Goal: Find specific page/section: Find specific page/section

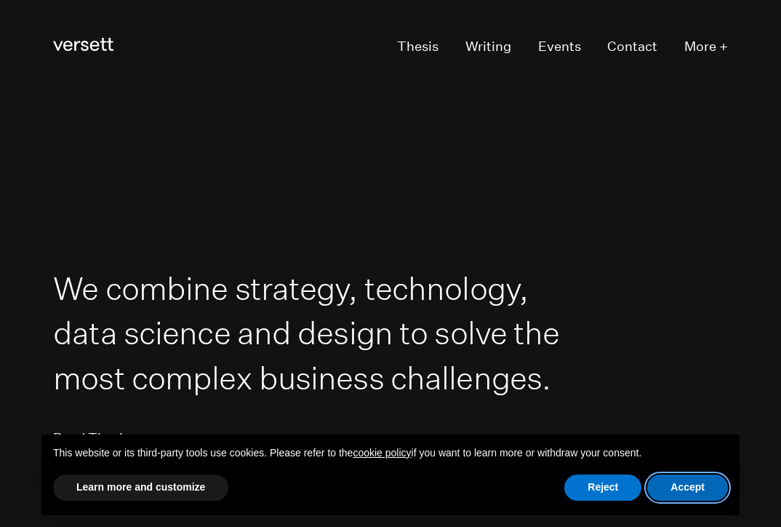
click at [666, 495] on button "Accept" at bounding box center [687, 487] width 81 height 26
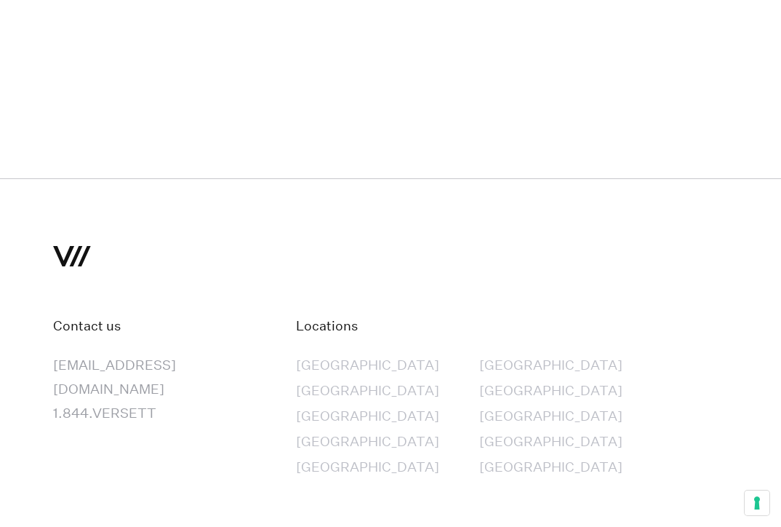
scroll to position [6881, 0]
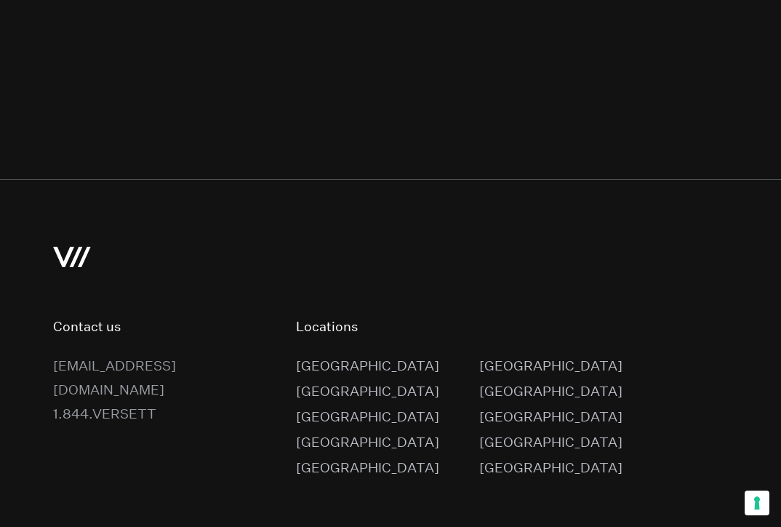
scroll to position [0, 0]
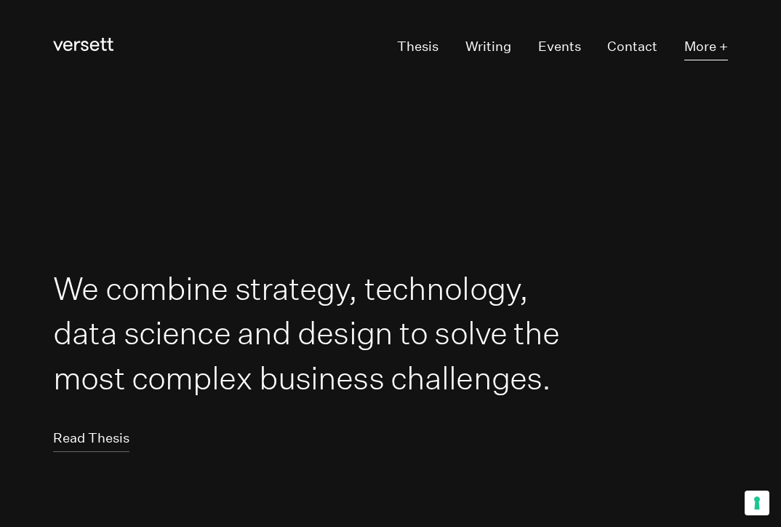
click at [707, 47] on button "More +" at bounding box center [707, 47] width 44 height 25
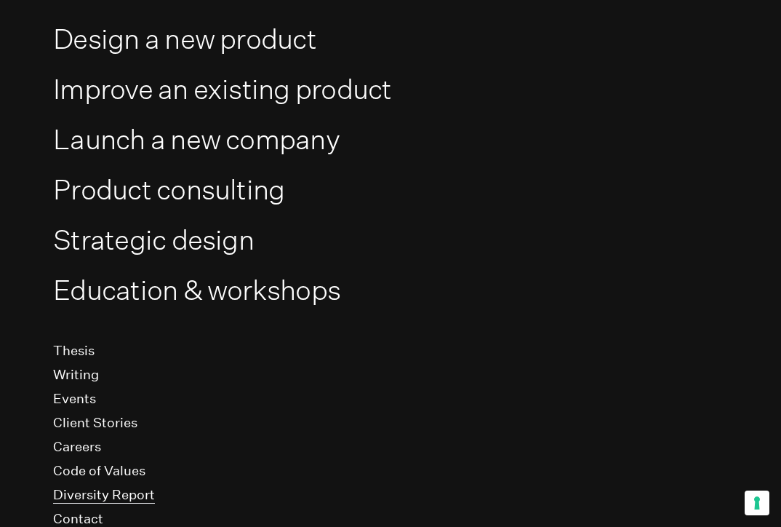
scroll to position [167, 0]
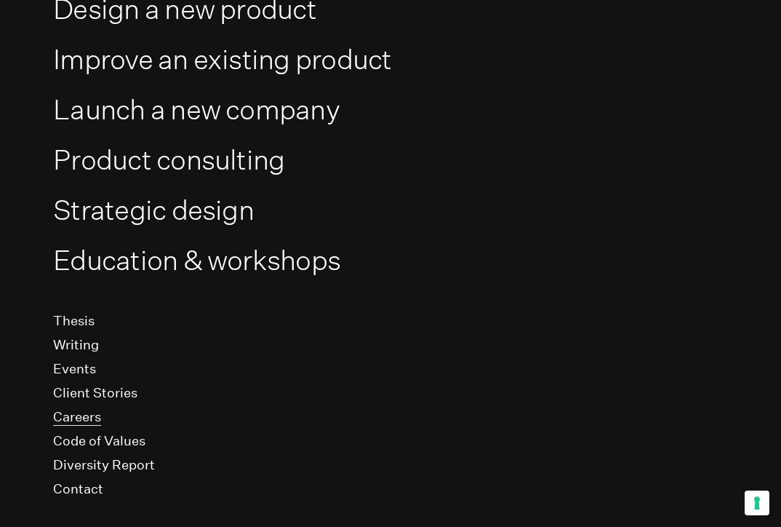
click at [80, 417] on link "Careers" at bounding box center [77, 417] width 48 height 17
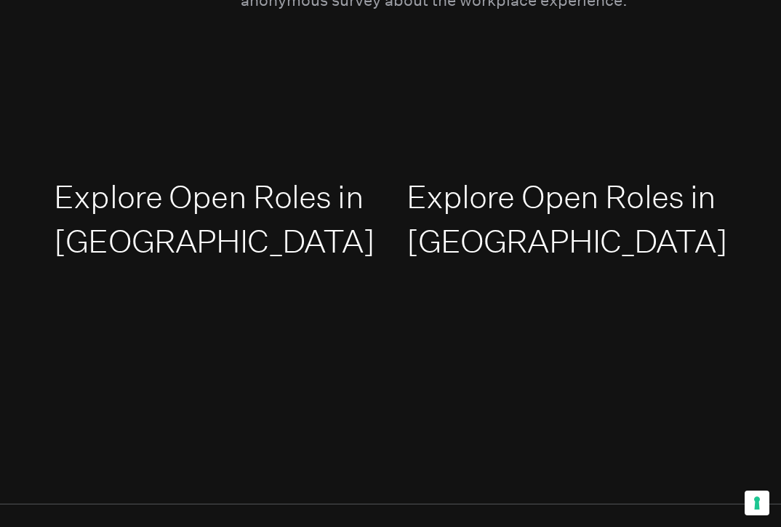
scroll to position [2144, 0]
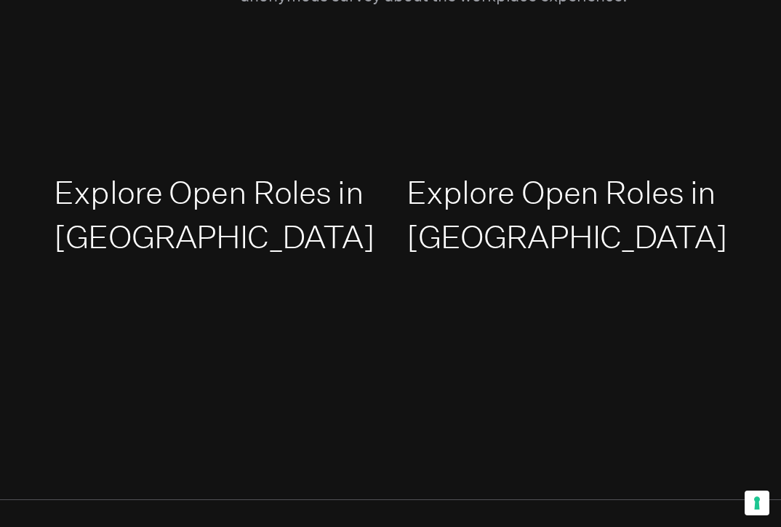
click at [188, 224] on link "Explore Open Roles in [GEOGRAPHIC_DATA]" at bounding box center [214, 214] width 321 height 83
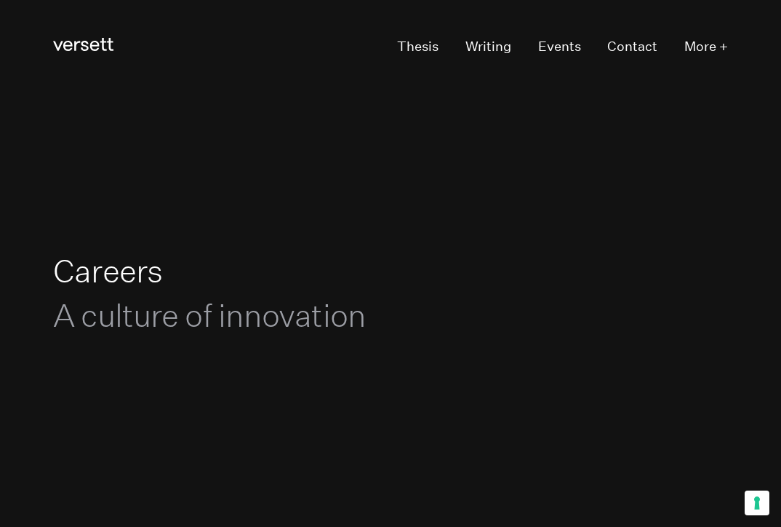
scroll to position [0, 0]
click at [92, 44] on icon "Versett" at bounding box center [83, 44] width 60 height 13
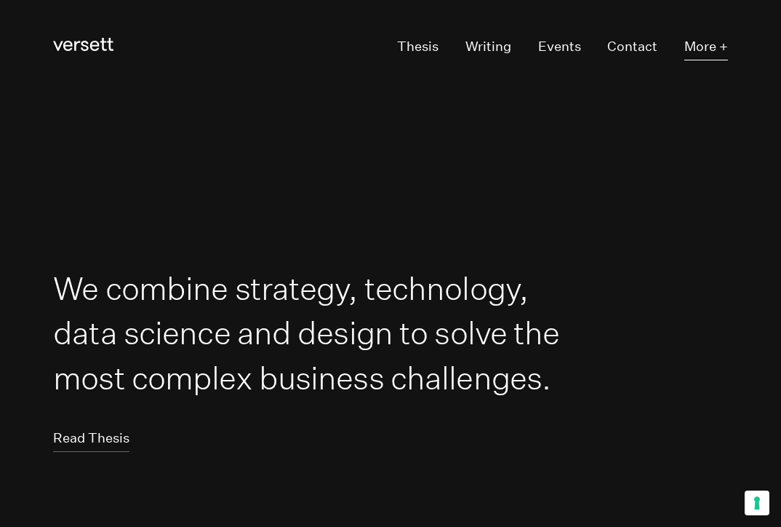
click at [709, 42] on button "More +" at bounding box center [707, 47] width 44 height 25
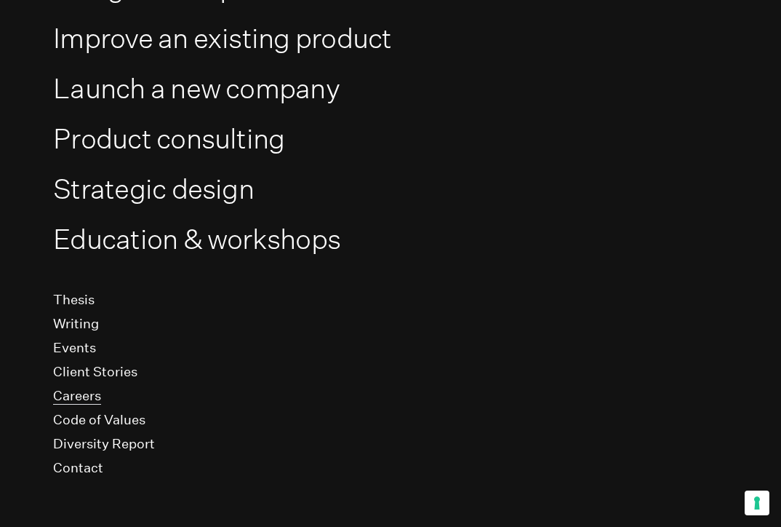
scroll to position [188, 0]
click at [81, 399] on link "Careers" at bounding box center [77, 396] width 48 height 17
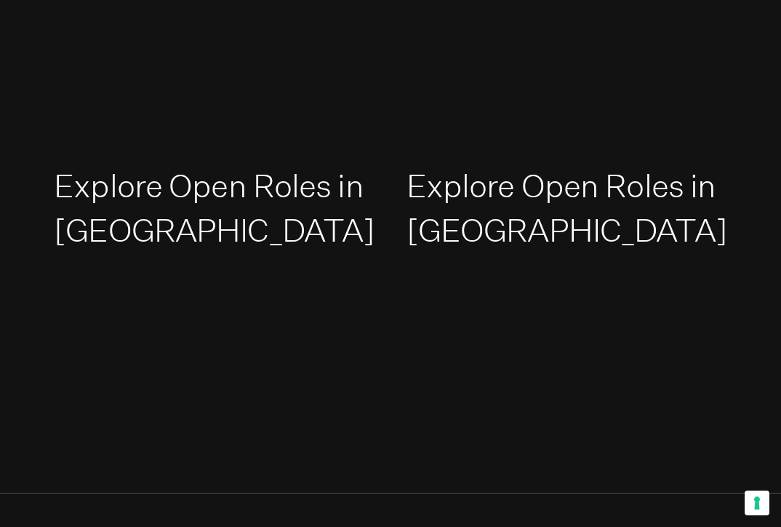
scroll to position [2191, 0]
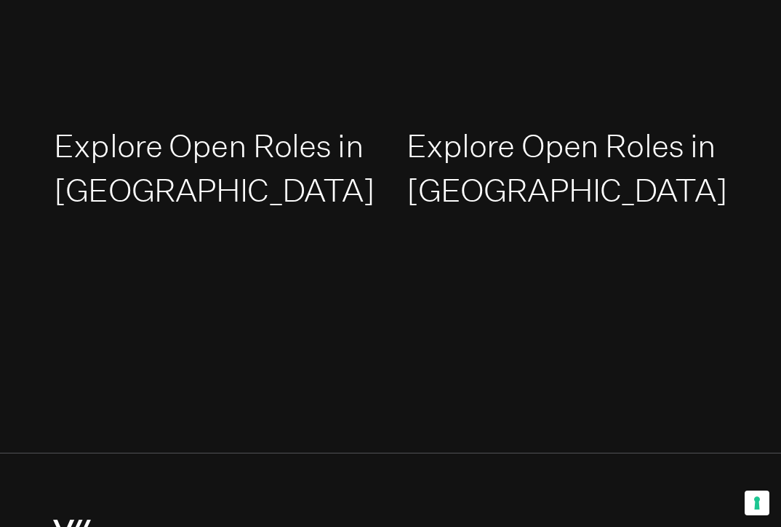
click at [194, 202] on link "Explore Open Roles in [GEOGRAPHIC_DATA]" at bounding box center [214, 168] width 321 height 83
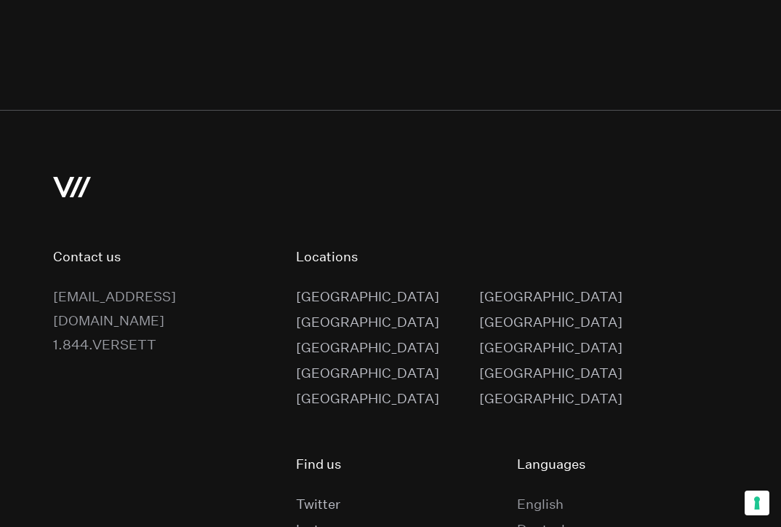
scroll to position [2532, 0]
